Goal: Task Accomplishment & Management: Complete application form

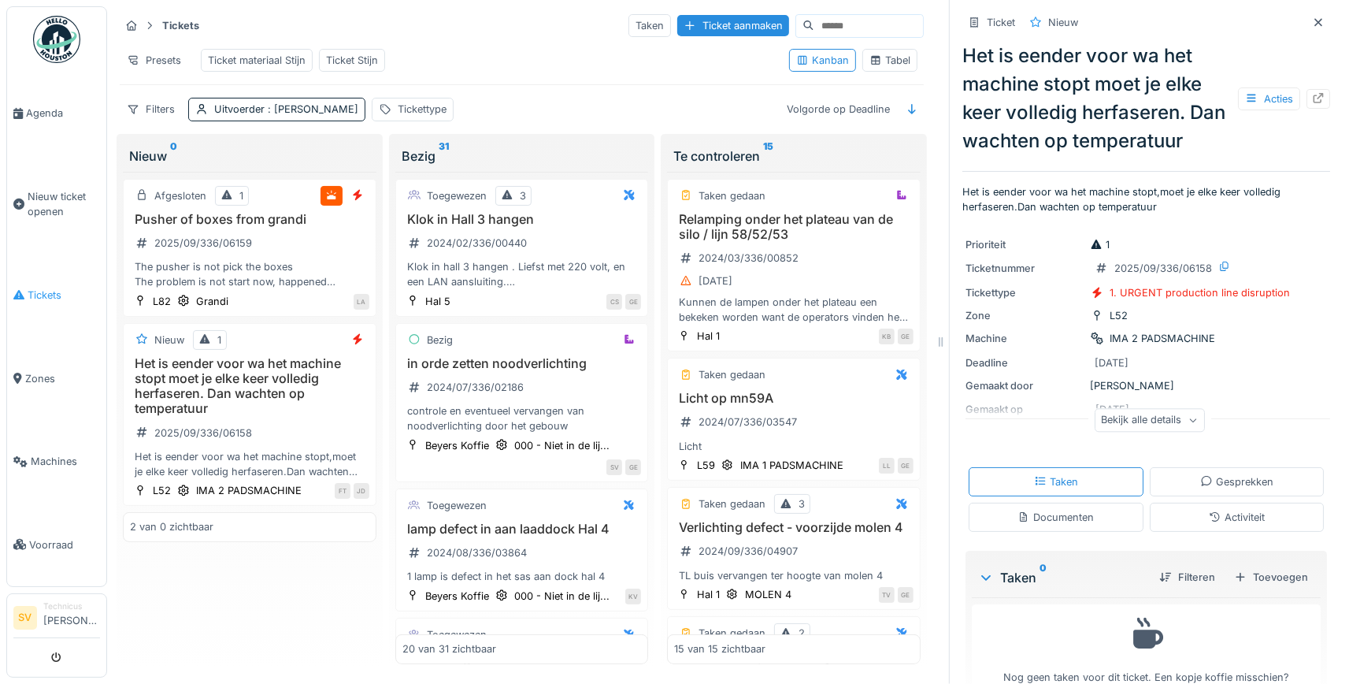
scroll to position [35, 0]
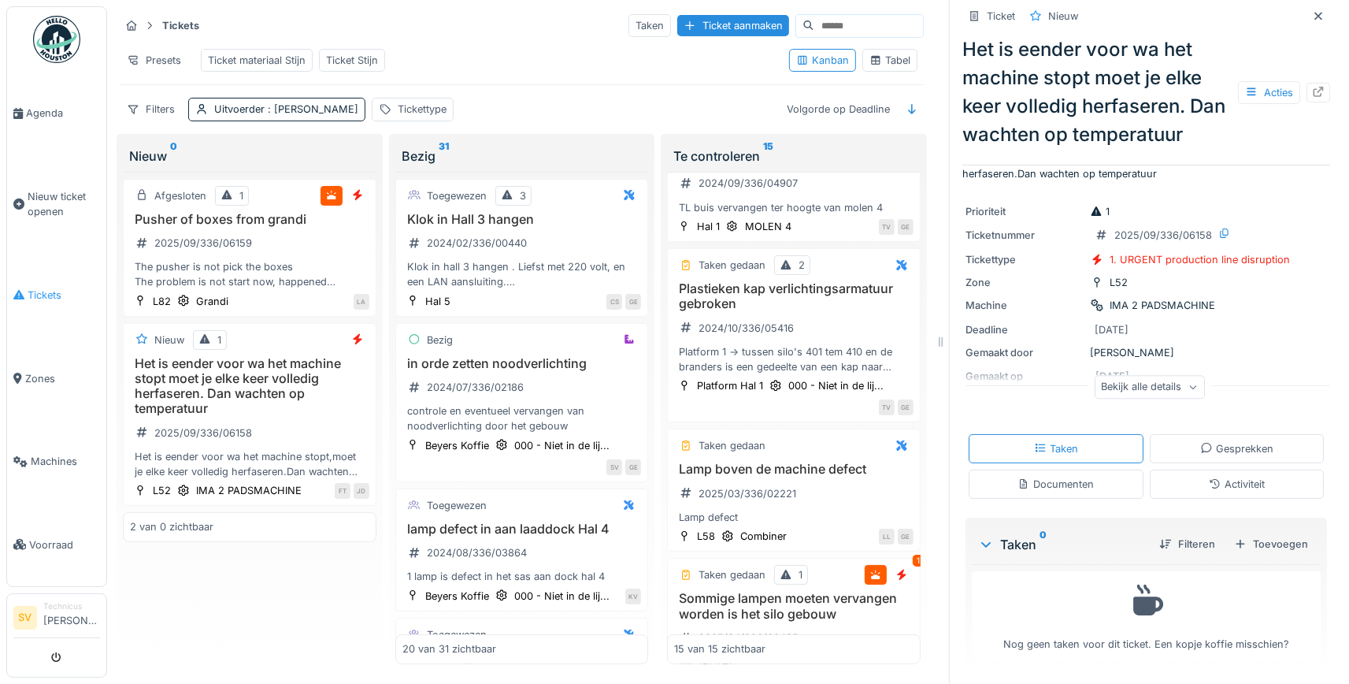
click at [43, 287] on span "Tickets" at bounding box center [64, 294] width 72 height 15
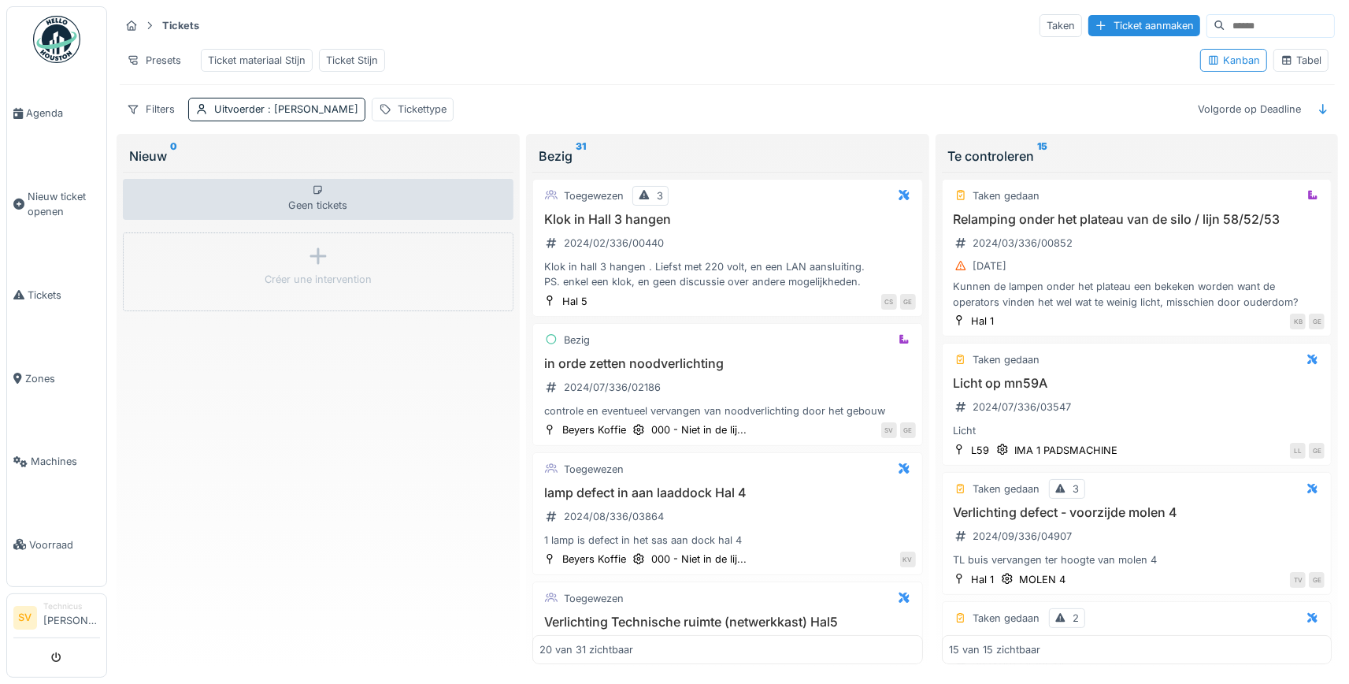
click at [1236, 20] on input at bounding box center [1279, 26] width 109 height 22
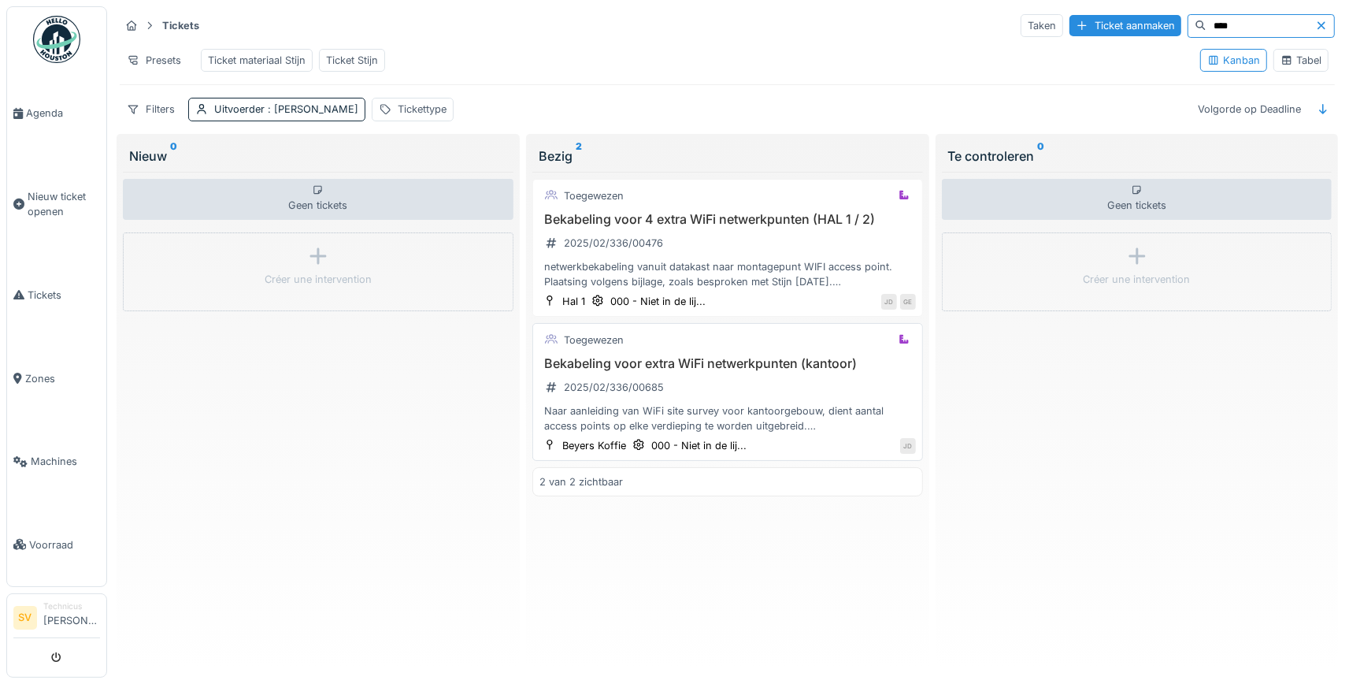
type input "****"
click at [706, 362] on h3 "Bekabeling voor extra WiFi netwerkpunten (kantoor)" at bounding box center [727, 363] width 376 height 15
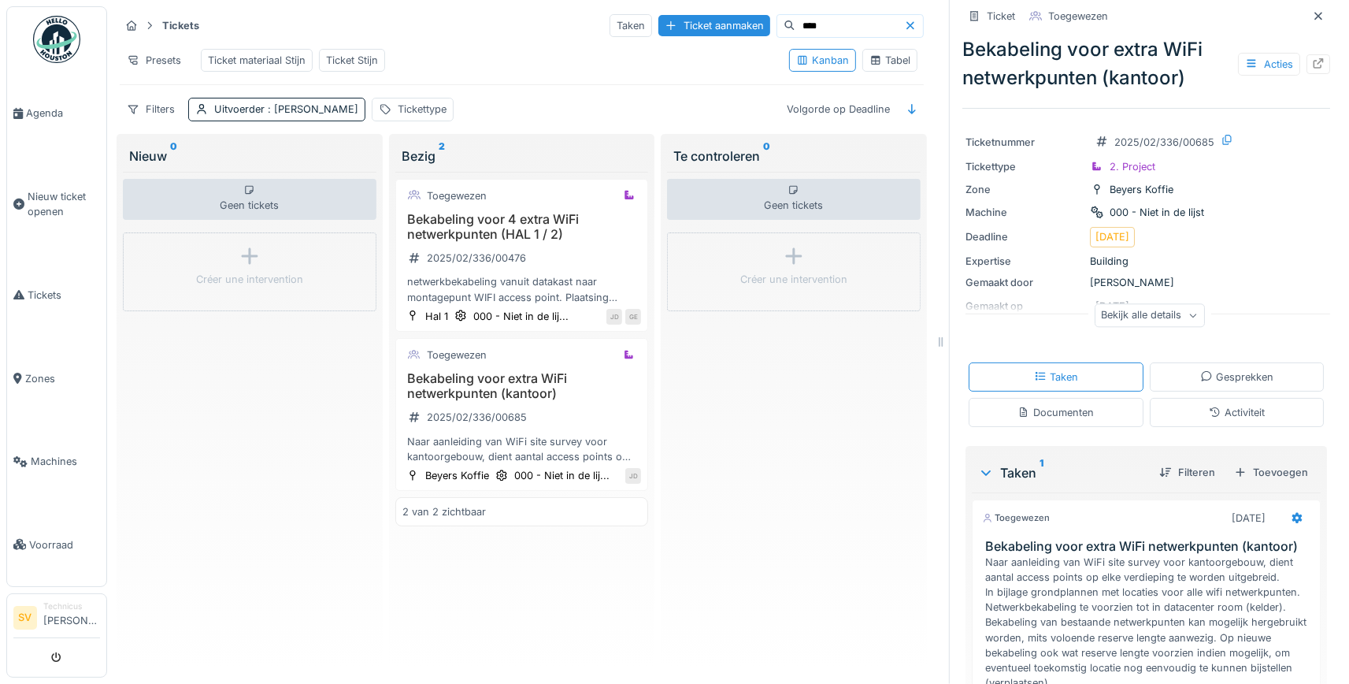
scroll to position [259, 0]
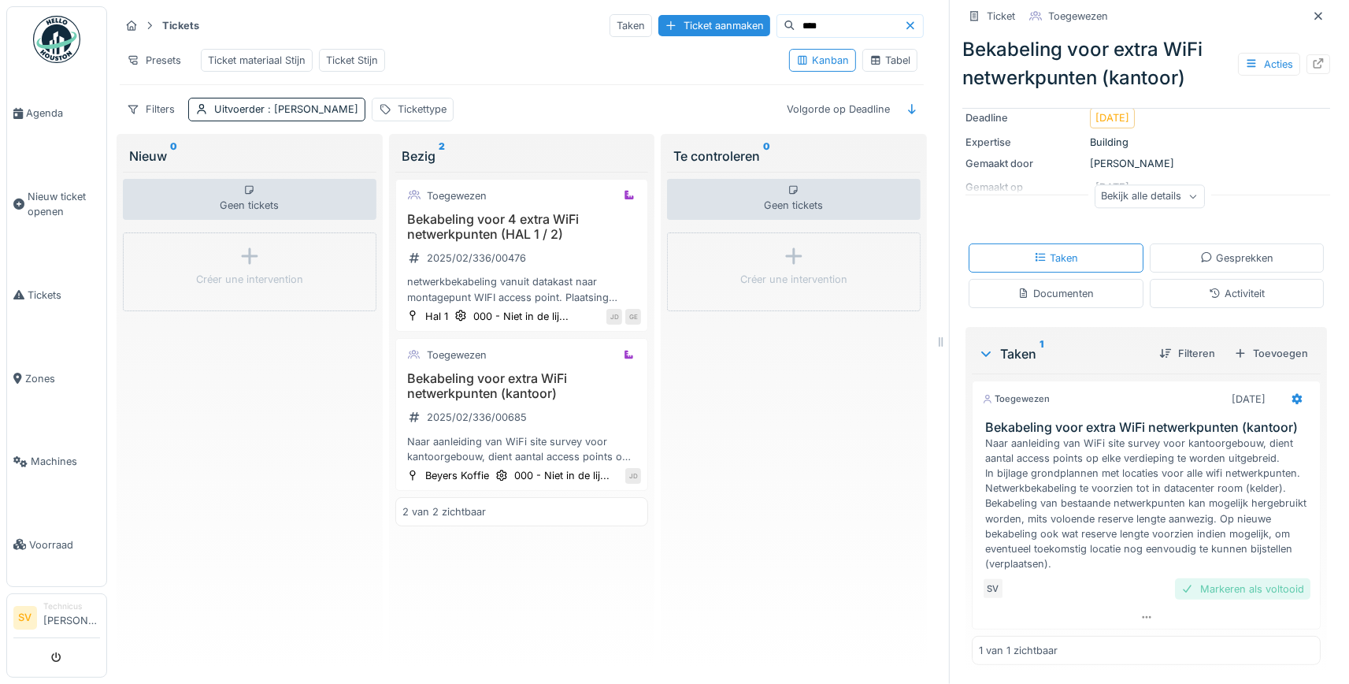
click at [1217, 585] on div "Markeren als voltooid" at bounding box center [1242, 588] width 135 height 21
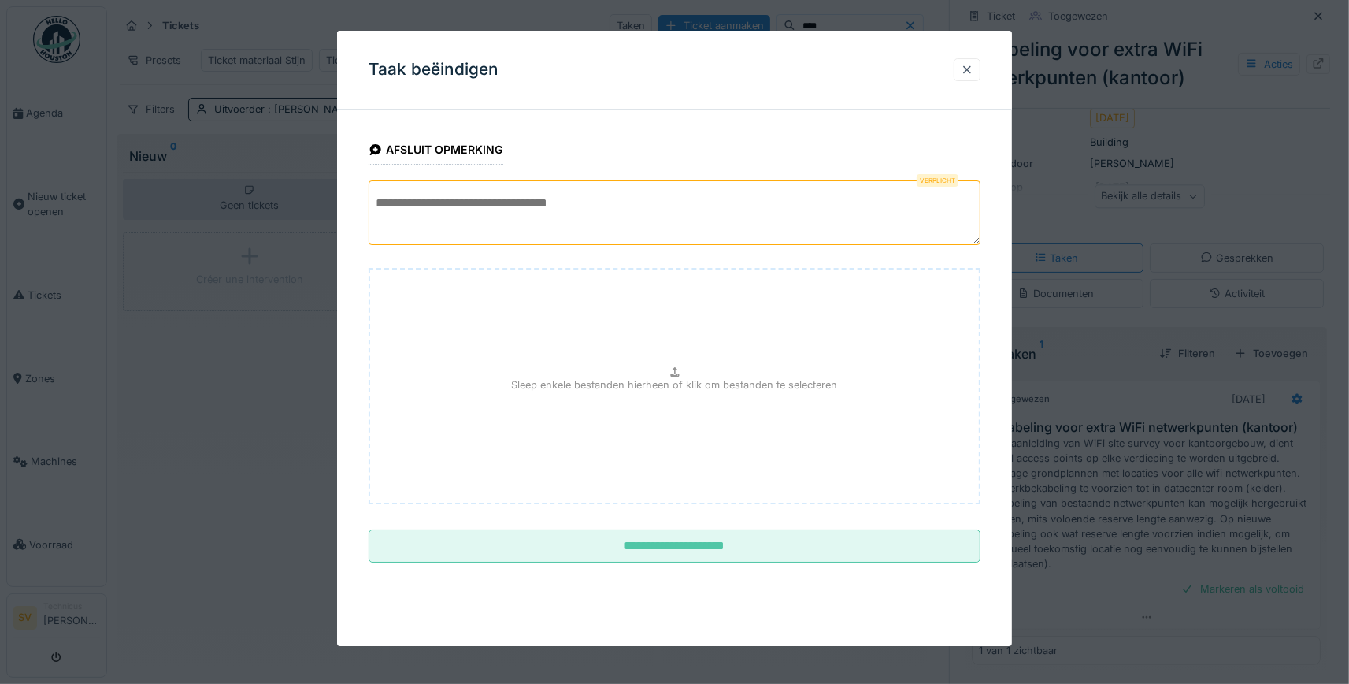
click at [576, 213] on textarea at bounding box center [675, 212] width 612 height 65
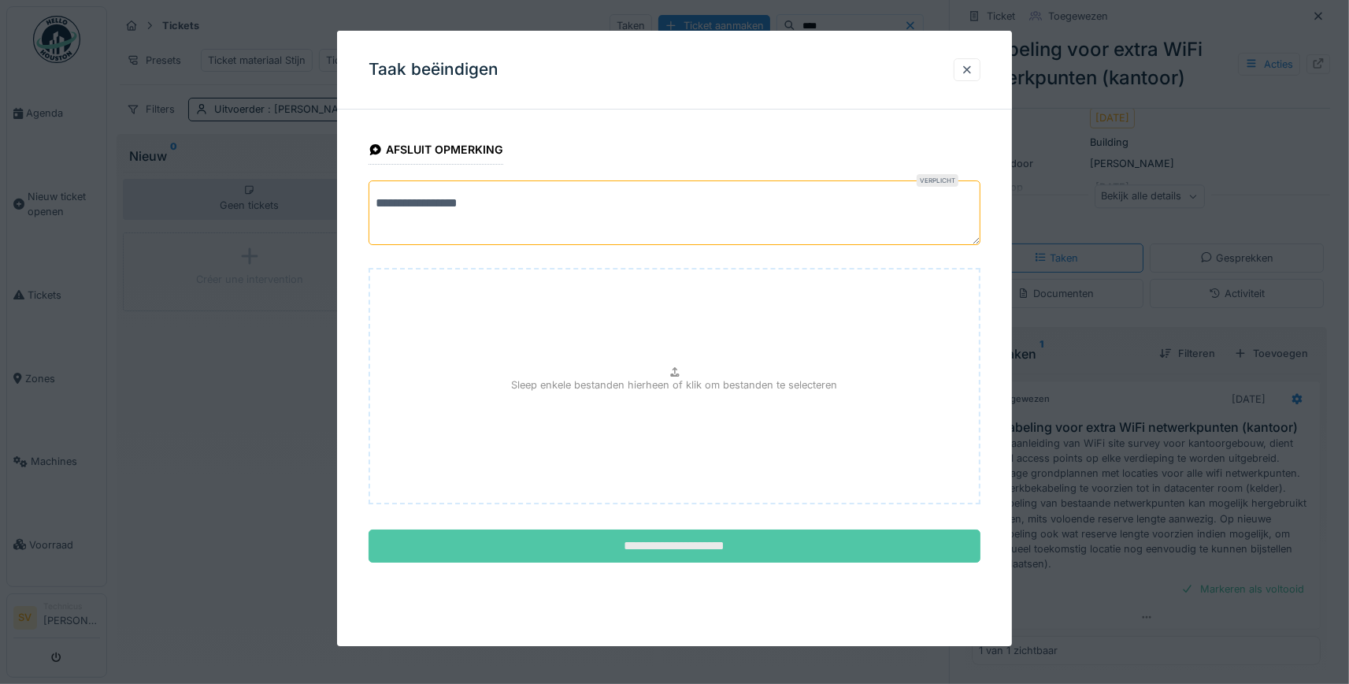
type textarea "**********"
click at [650, 542] on input "**********" at bounding box center [675, 545] width 612 height 33
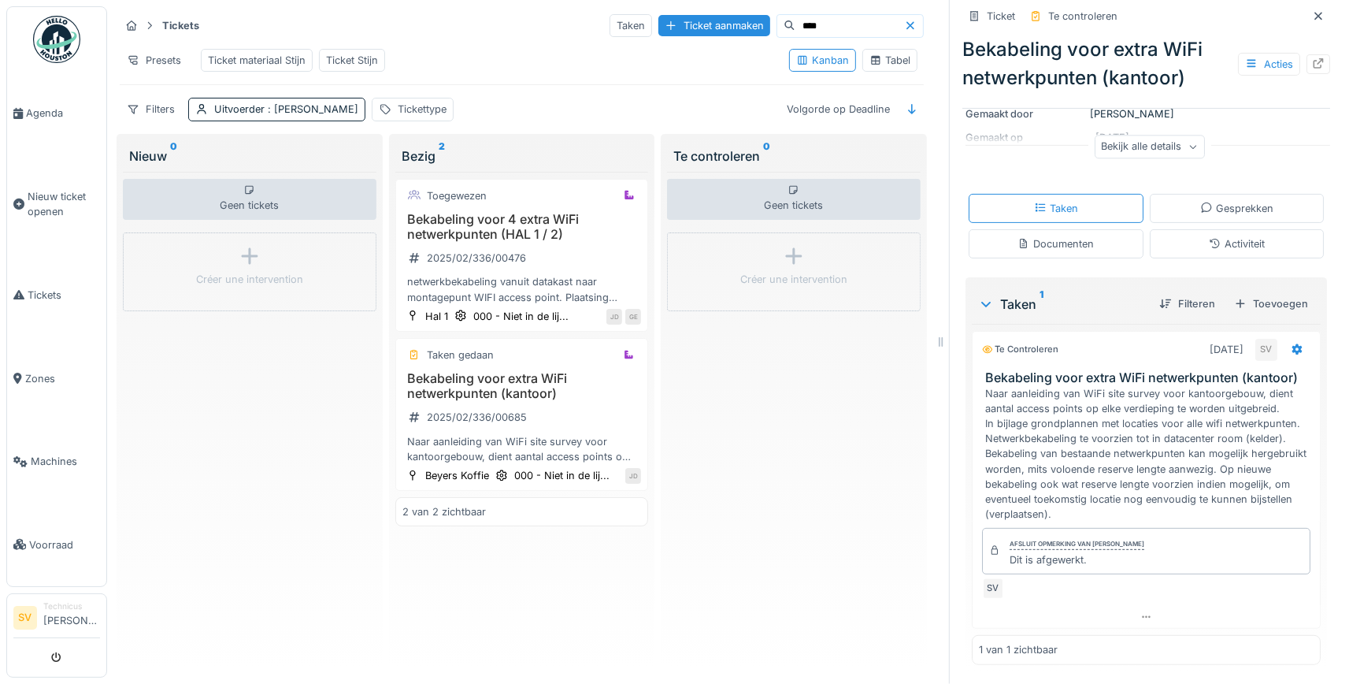
scroll to position [14, 0]
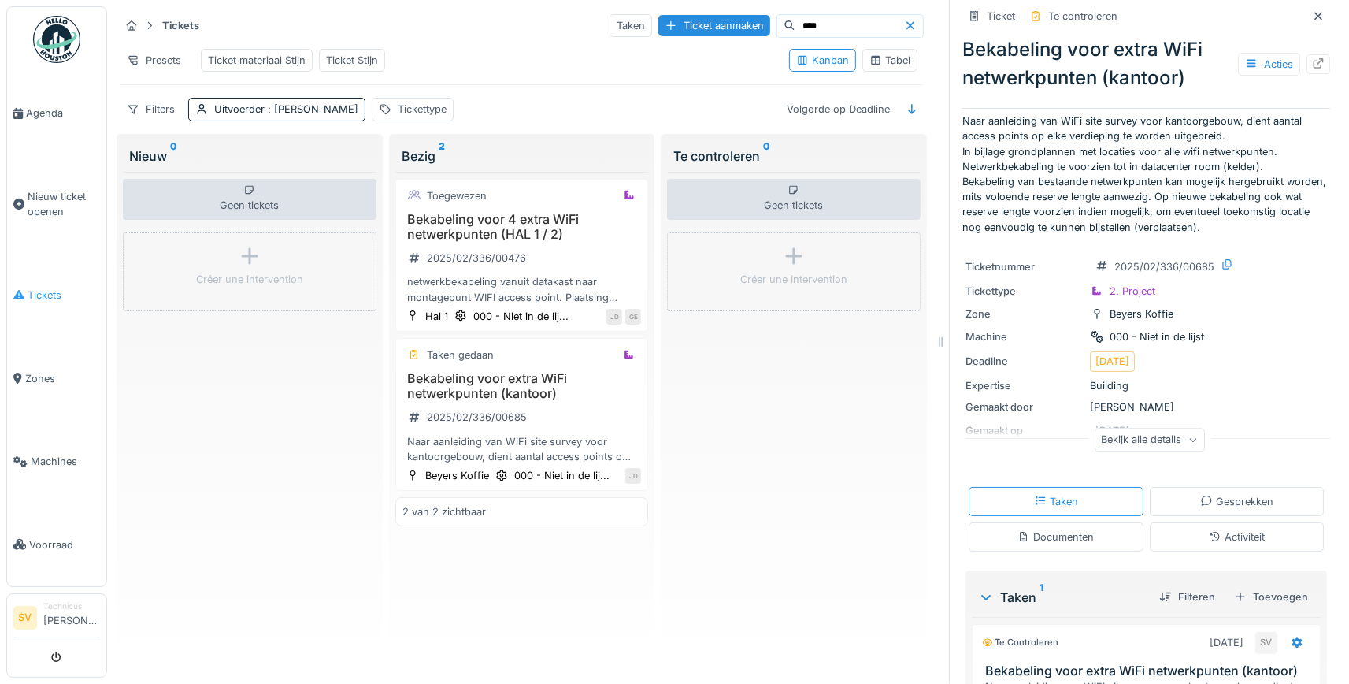
click at [33, 289] on span "Tickets" at bounding box center [64, 294] width 72 height 15
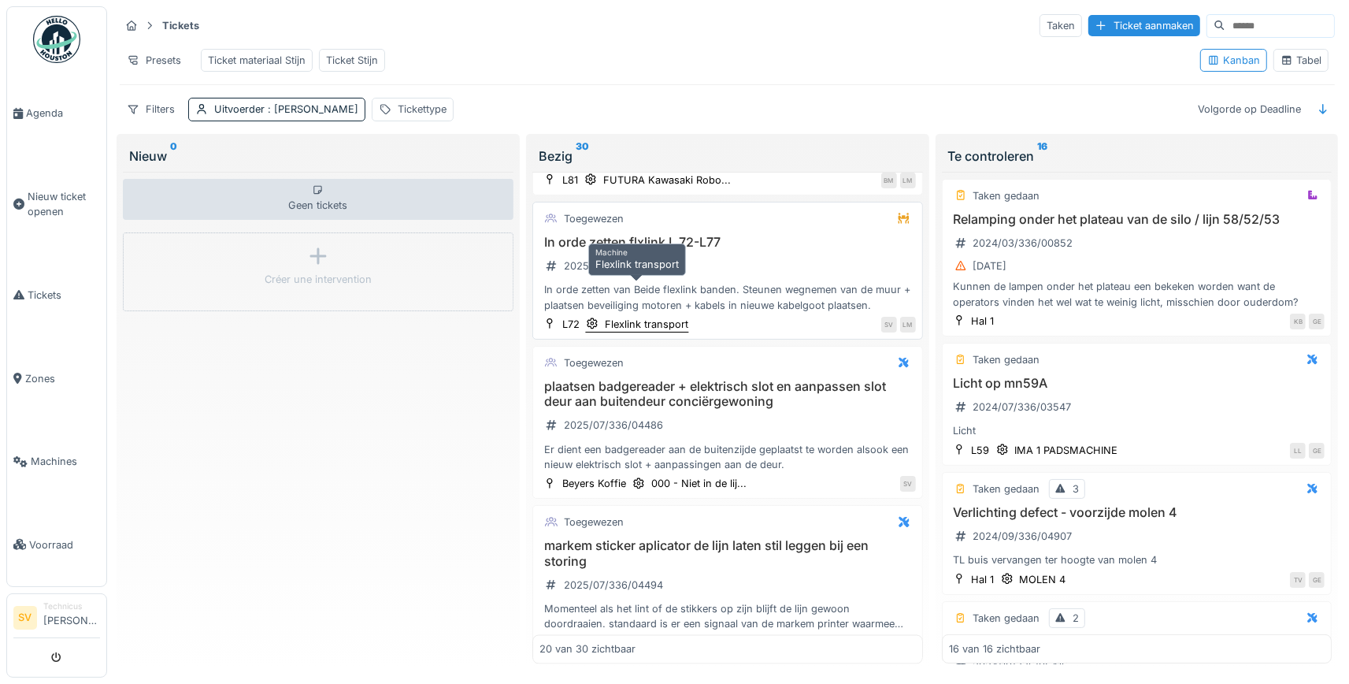
scroll to position [2418, 0]
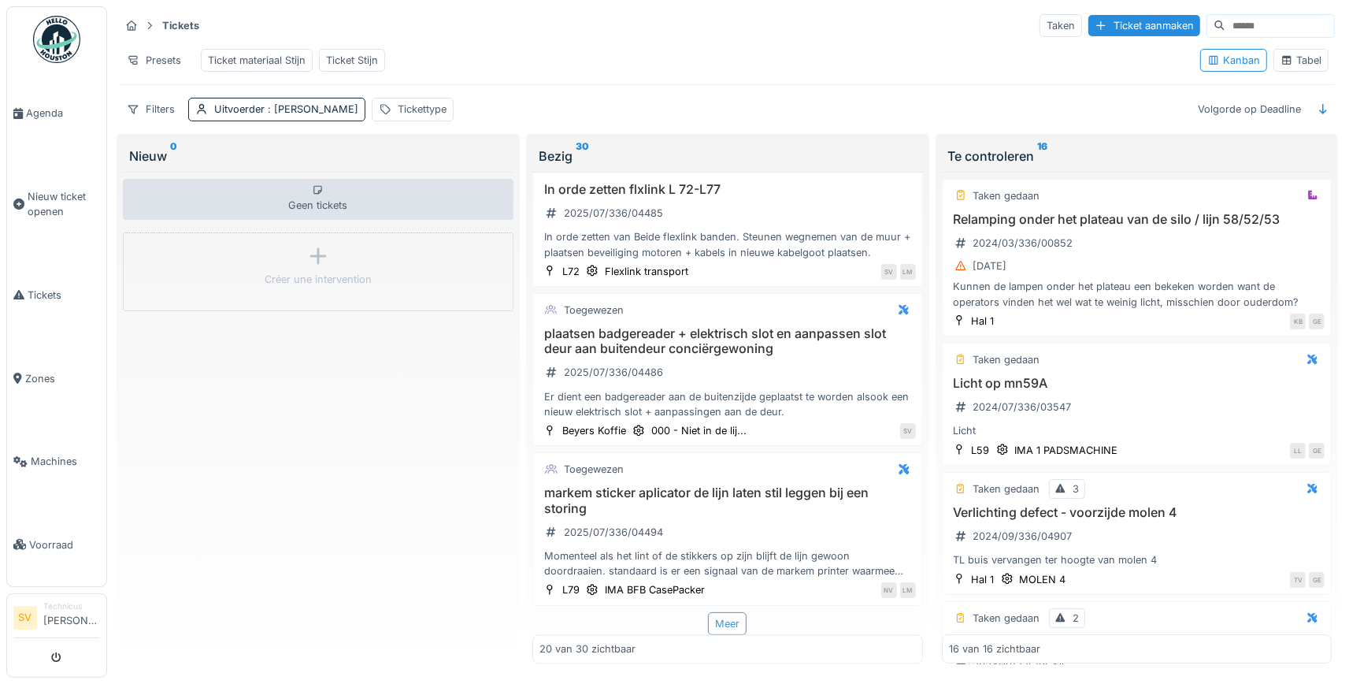
click at [729, 627] on div "Meer" at bounding box center [727, 623] width 39 height 23
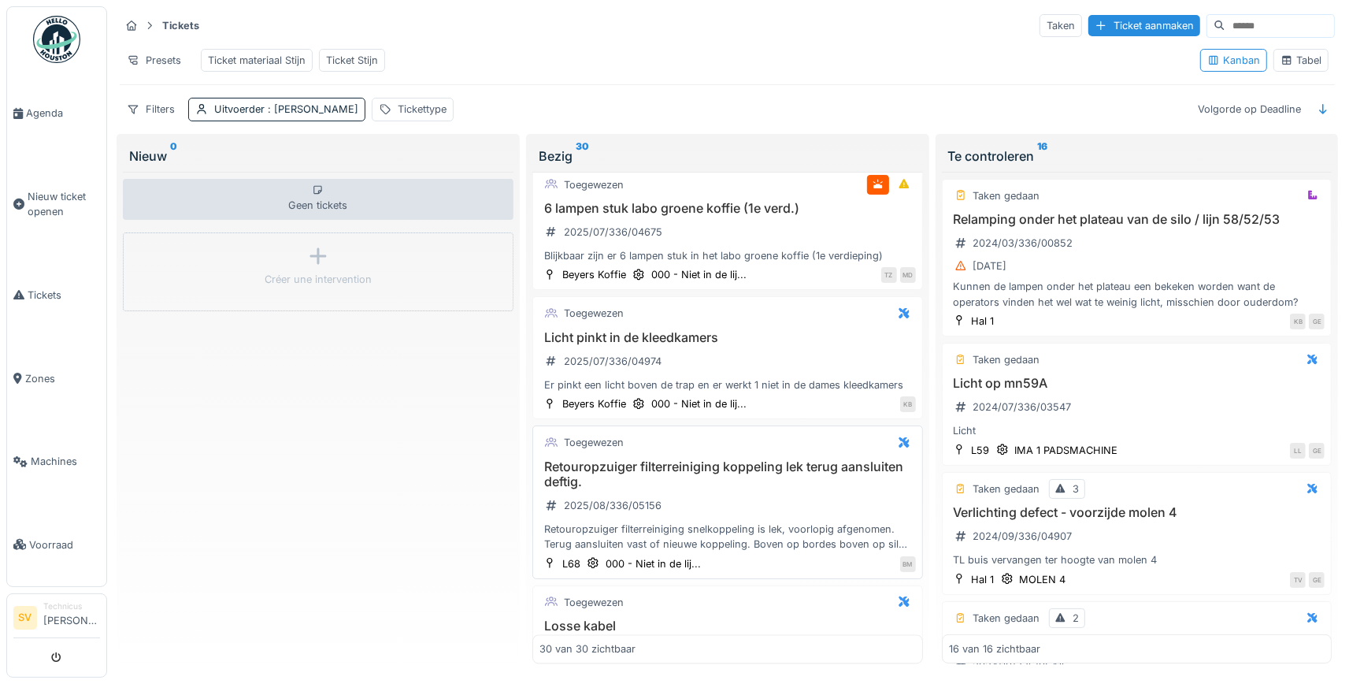
click at [678, 488] on h3 "Retouropzuiger filterreiniging koppeling lek terug aansluiten deftig." at bounding box center [727, 474] width 376 height 30
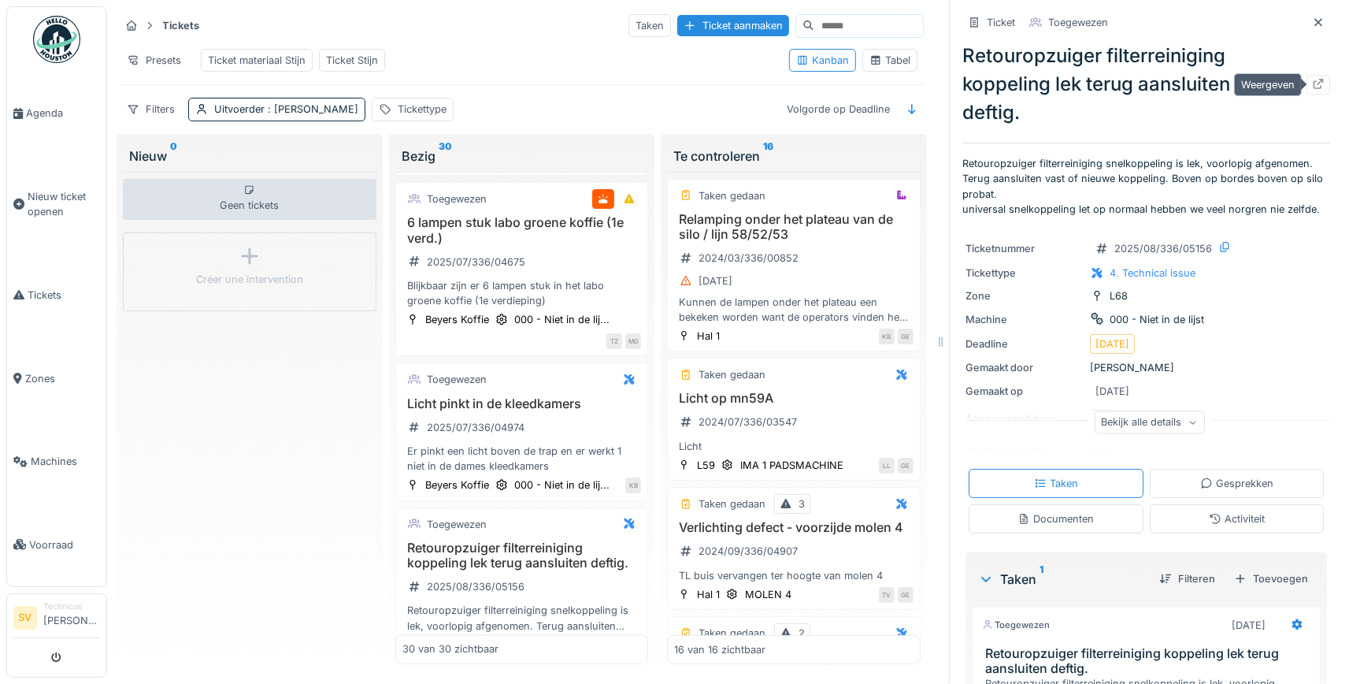
click at [1324, 83] on icon at bounding box center [1318, 84] width 13 height 10
